Goal: Transaction & Acquisition: Book appointment/travel/reservation

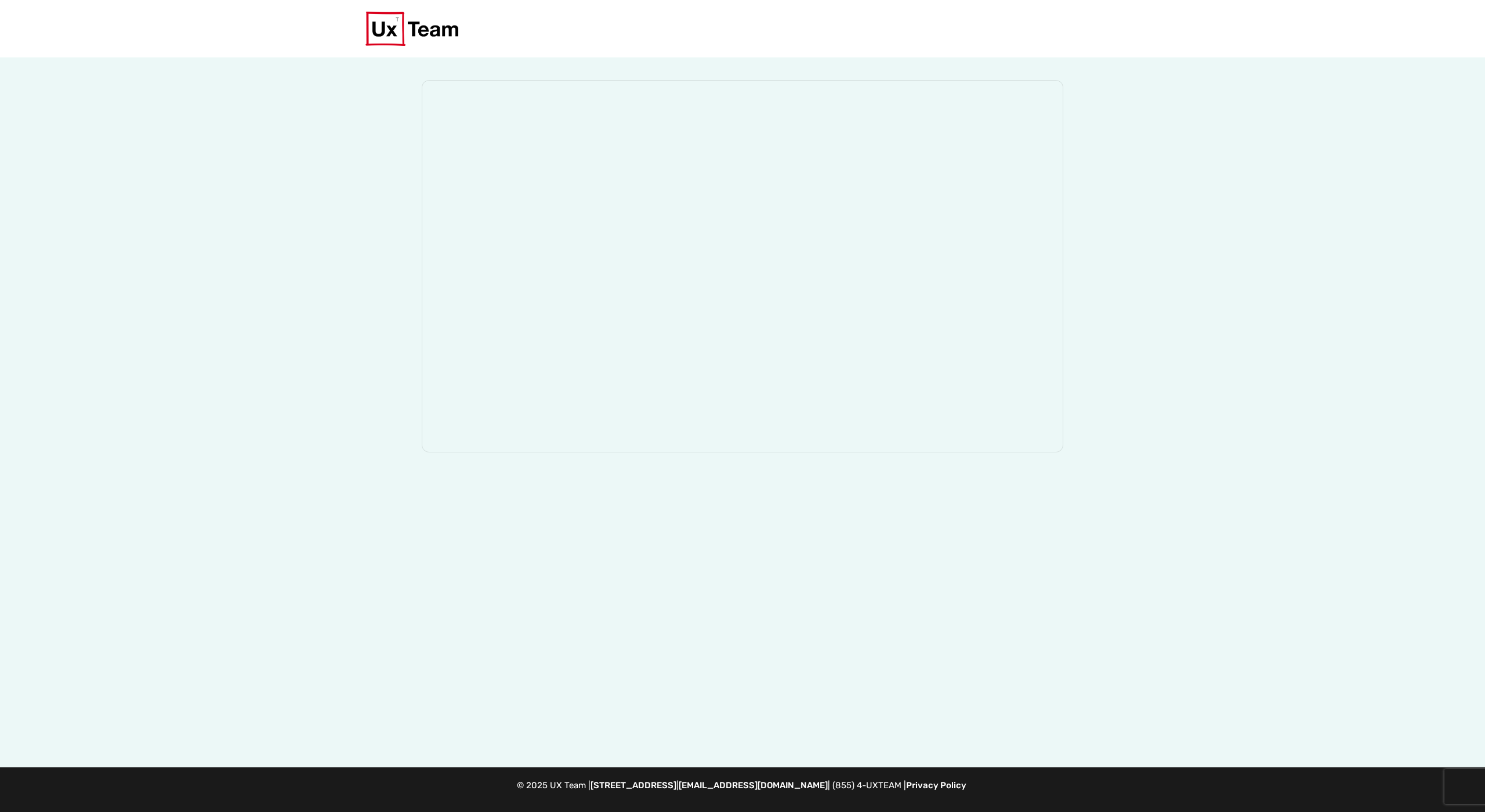
click at [287, 542] on div at bounding box center [742, 413] width 1485 height 710
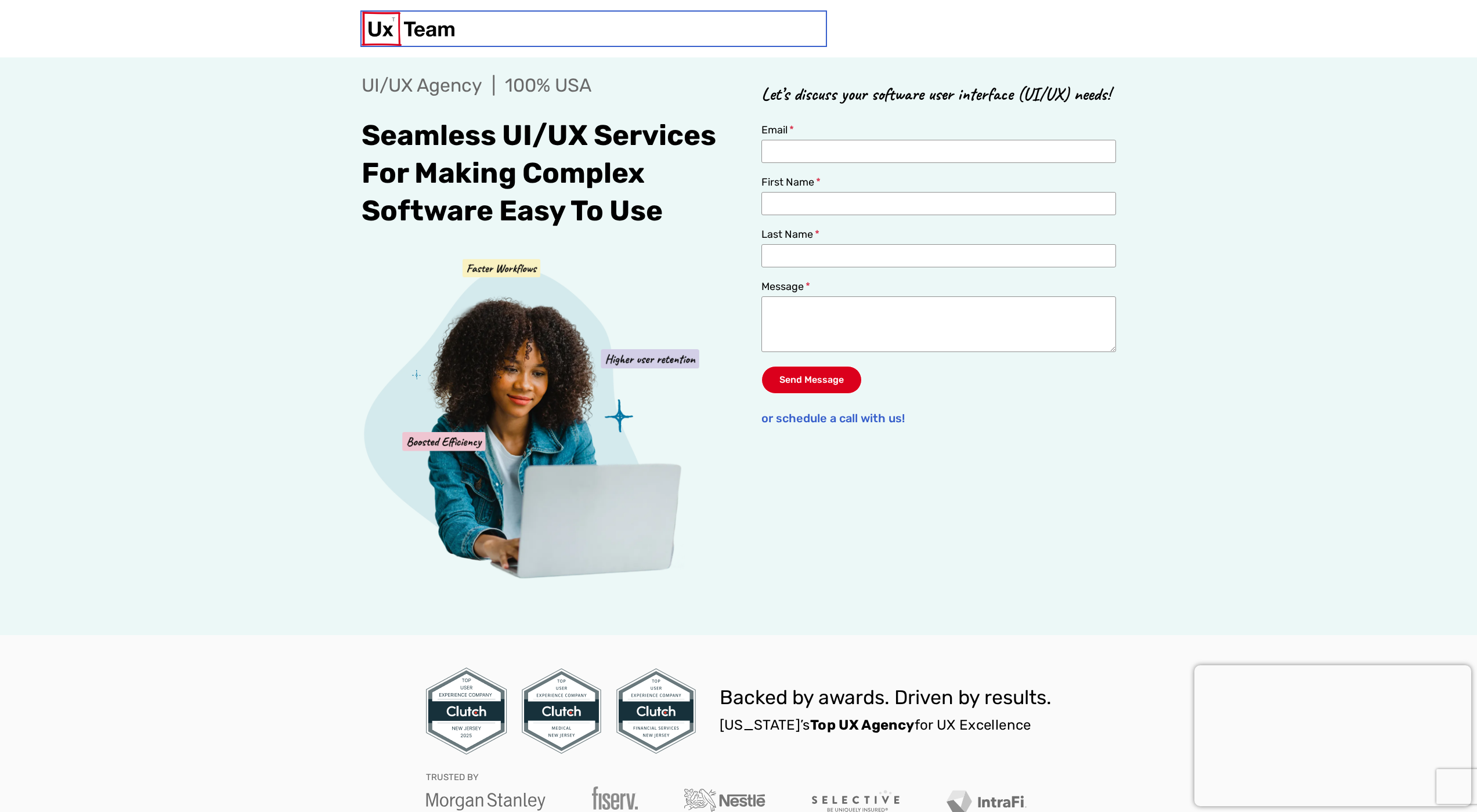
click at [451, 29] on img at bounding box center [408, 29] width 93 height 34
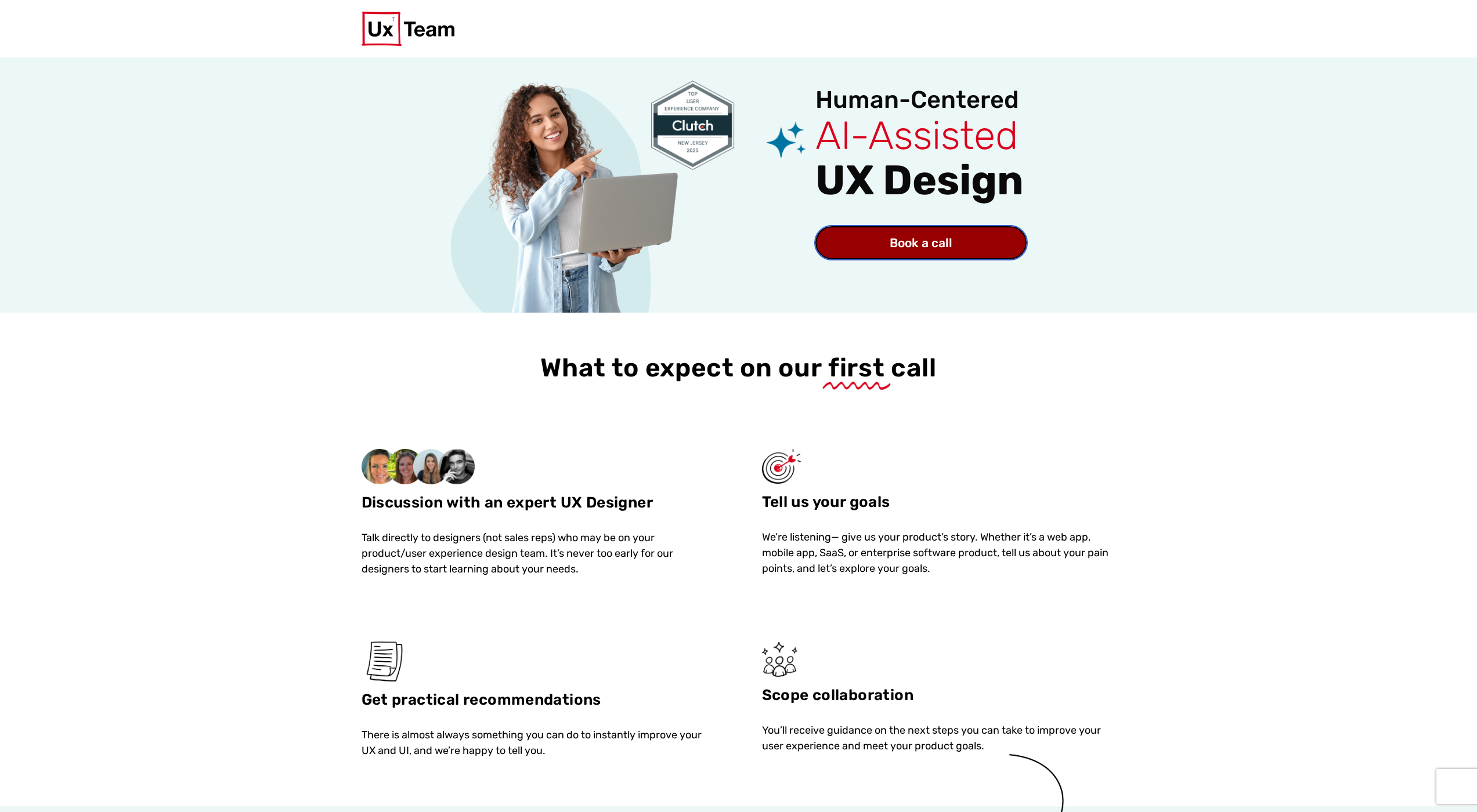
click at [931, 240] on span "Book a call" at bounding box center [921, 242] width 63 height 12
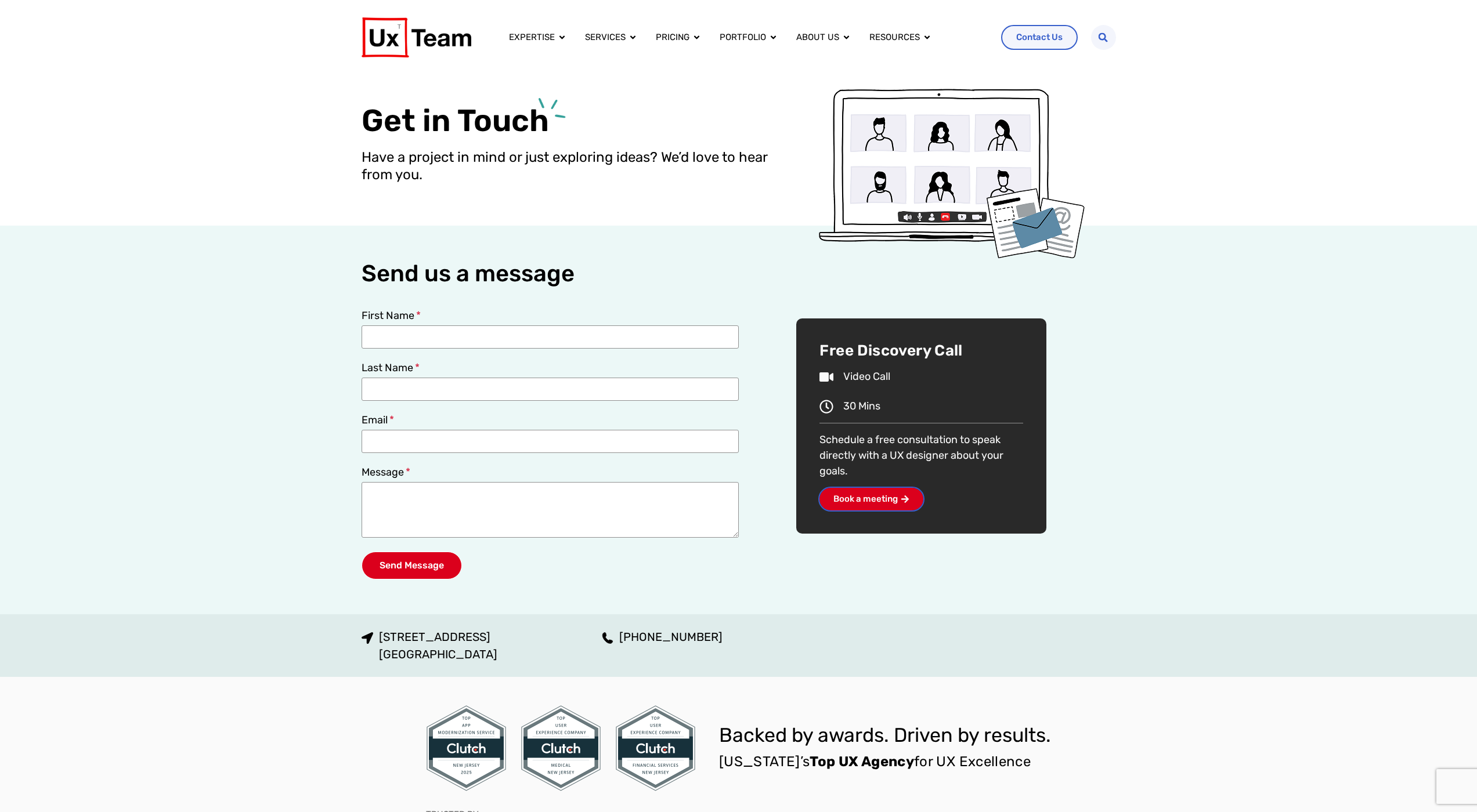
click at [864, 499] on span "Book a meeting" at bounding box center [865, 499] width 64 height 9
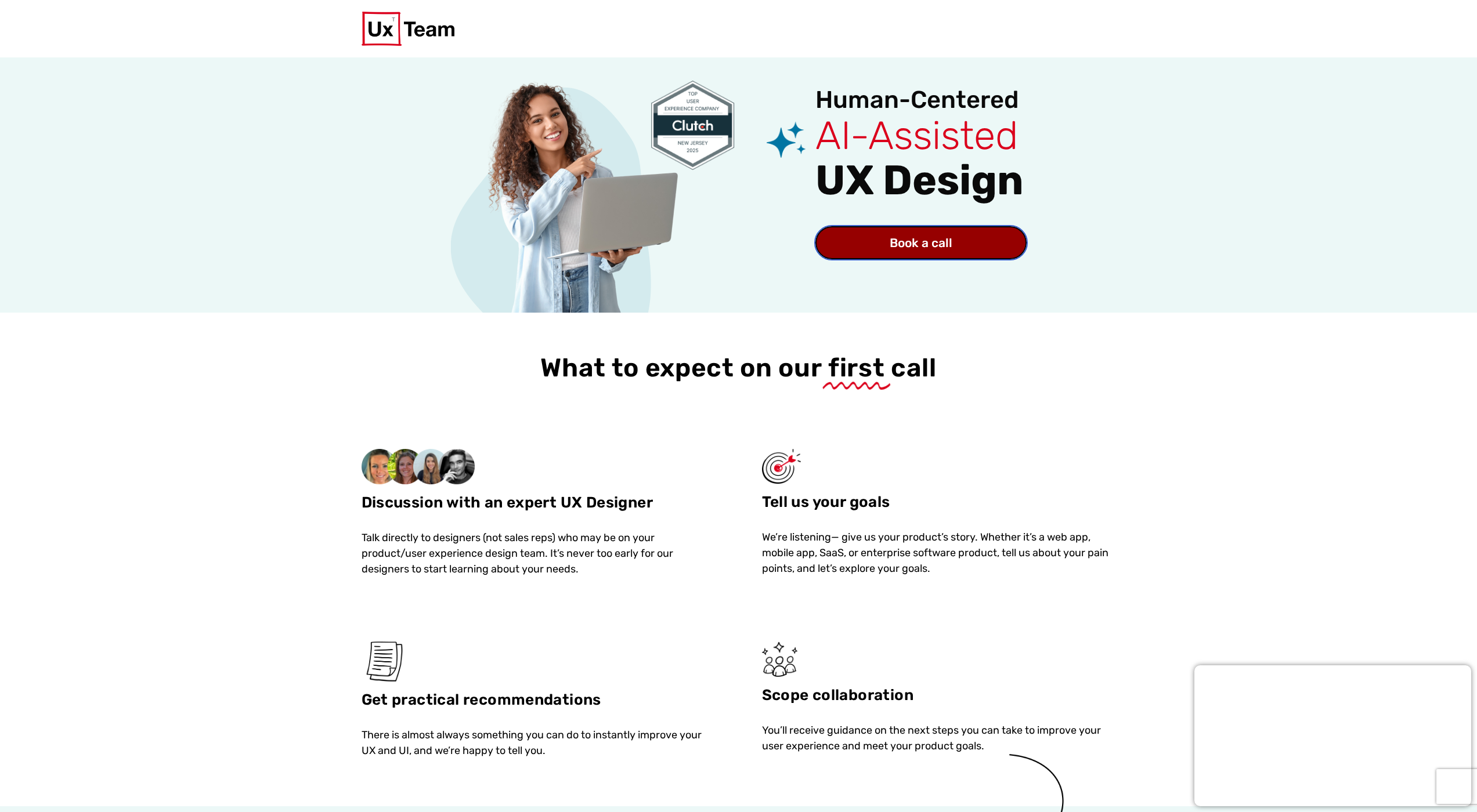
click at [922, 248] on span "Book a call" at bounding box center [921, 242] width 63 height 12
